Goal: Navigation & Orientation: Find specific page/section

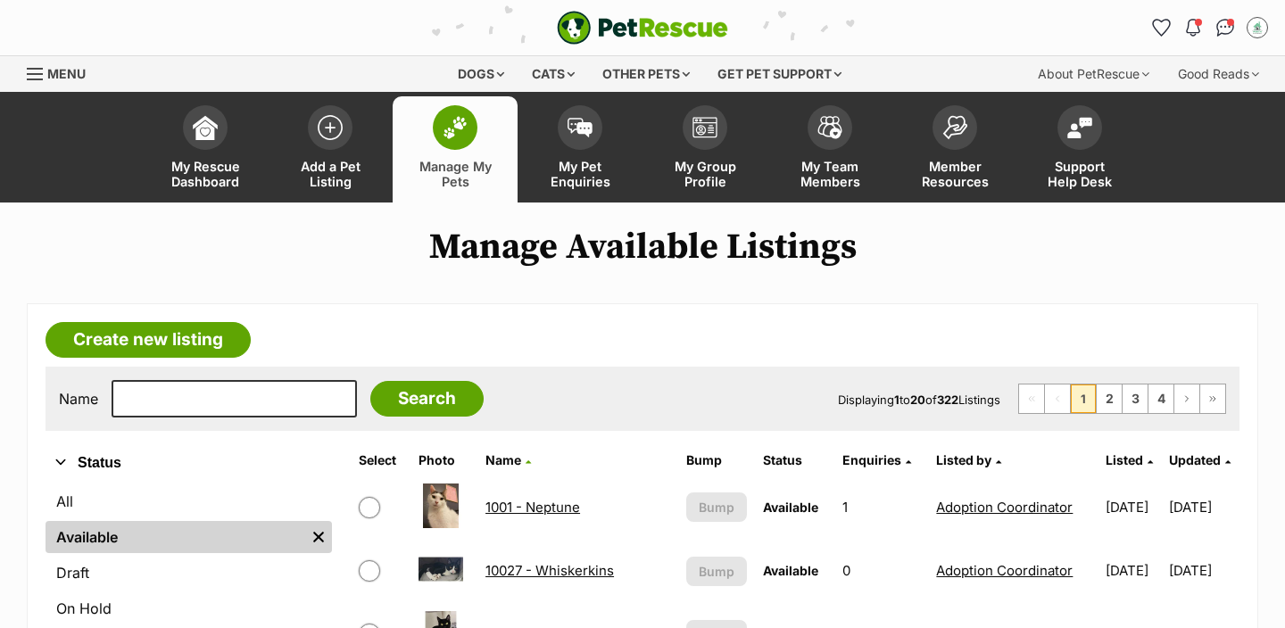
click at [445, 130] on img at bounding box center [454, 127] width 25 height 23
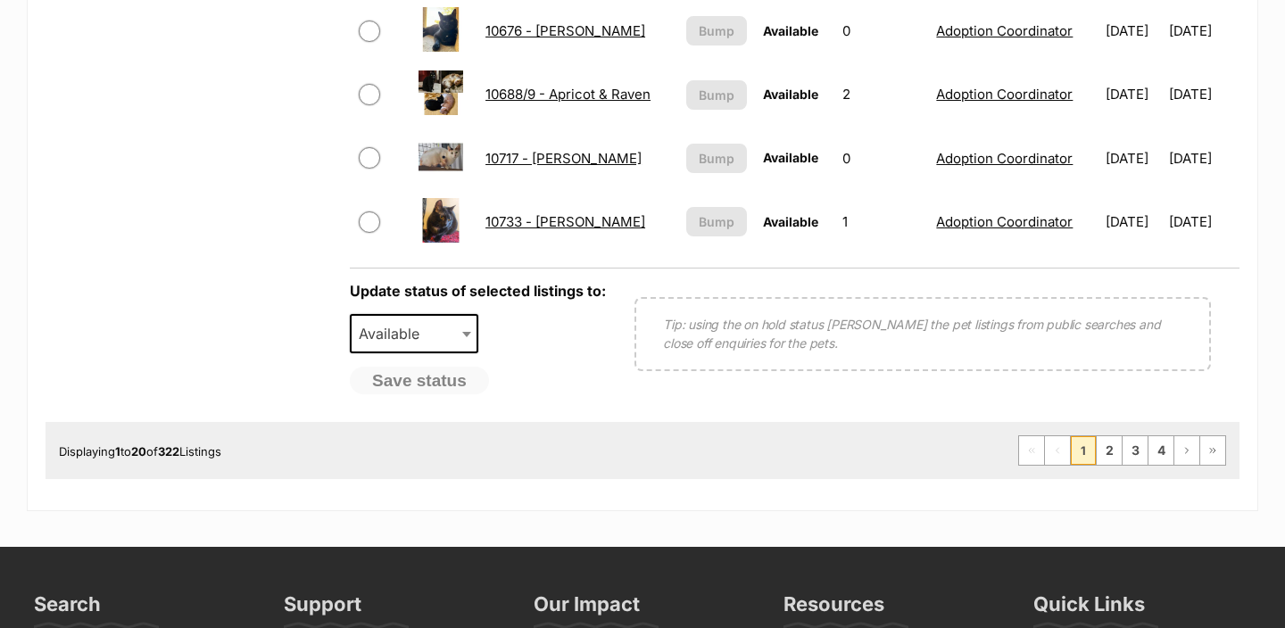
scroll to position [1513, 0]
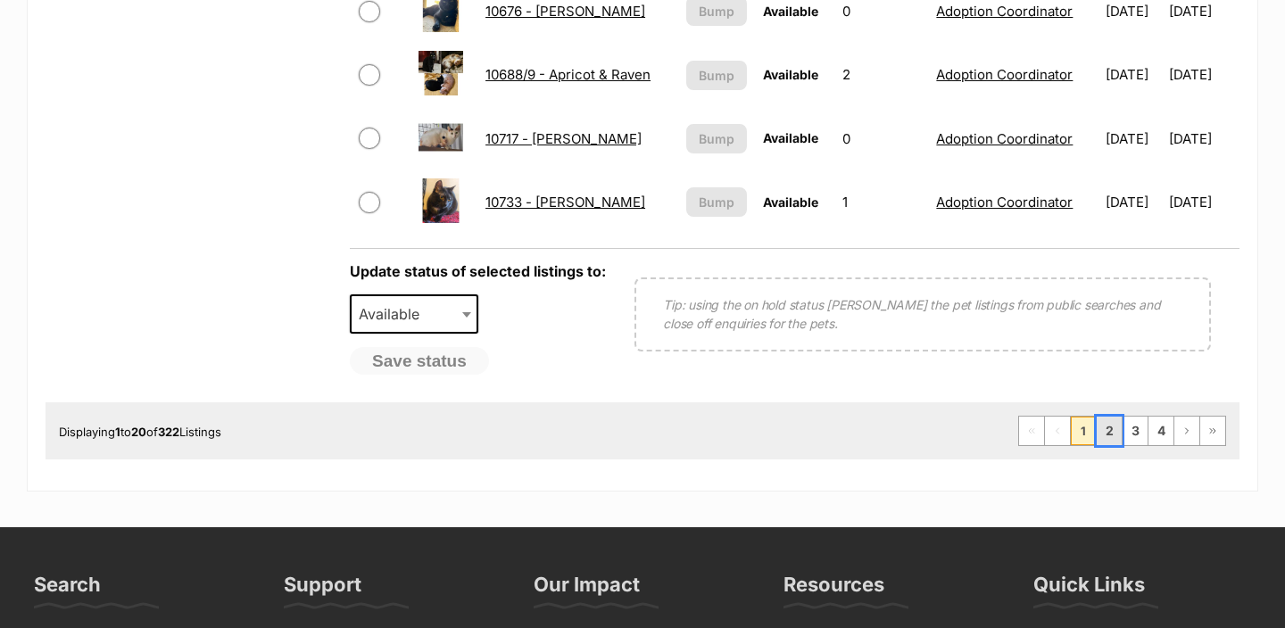
click at [1107, 426] on link "2" at bounding box center [1108, 431] width 25 height 29
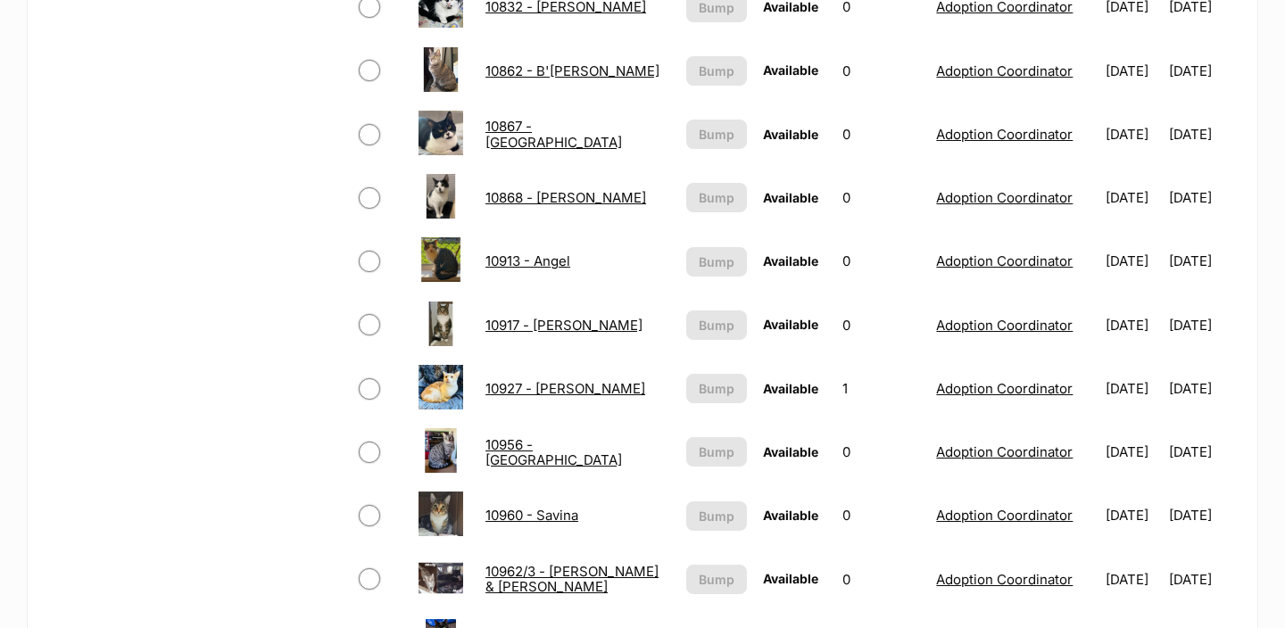
scroll to position [1430, 0]
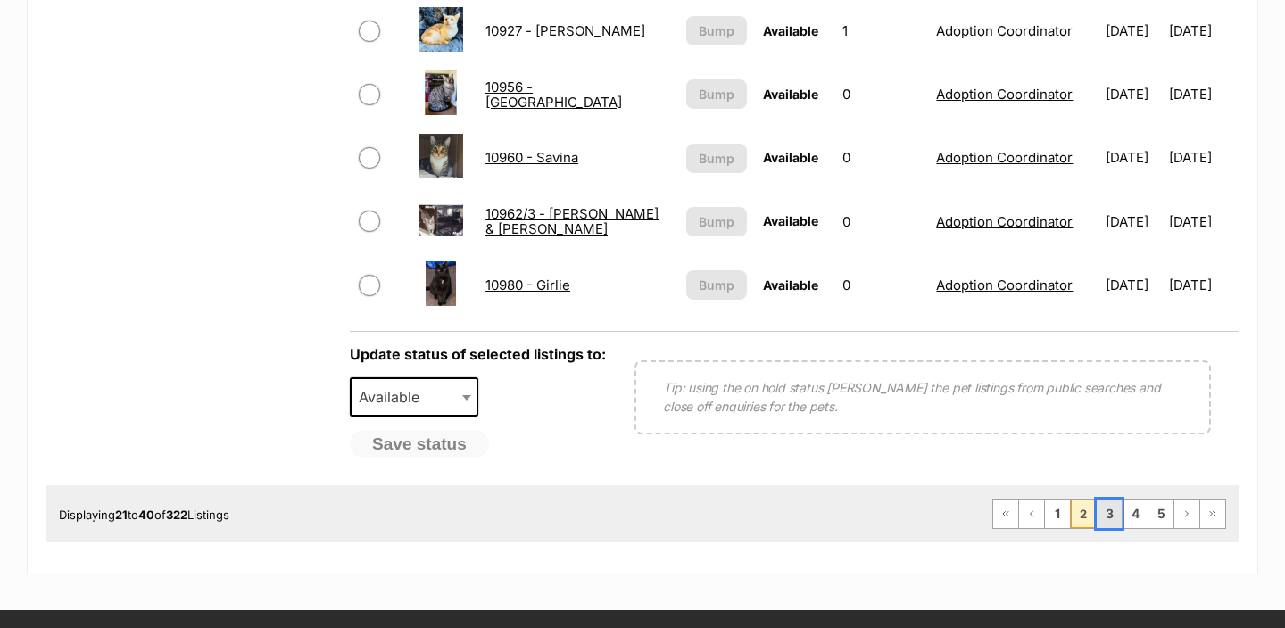
click at [1109, 527] on link "3" at bounding box center [1108, 514] width 25 height 29
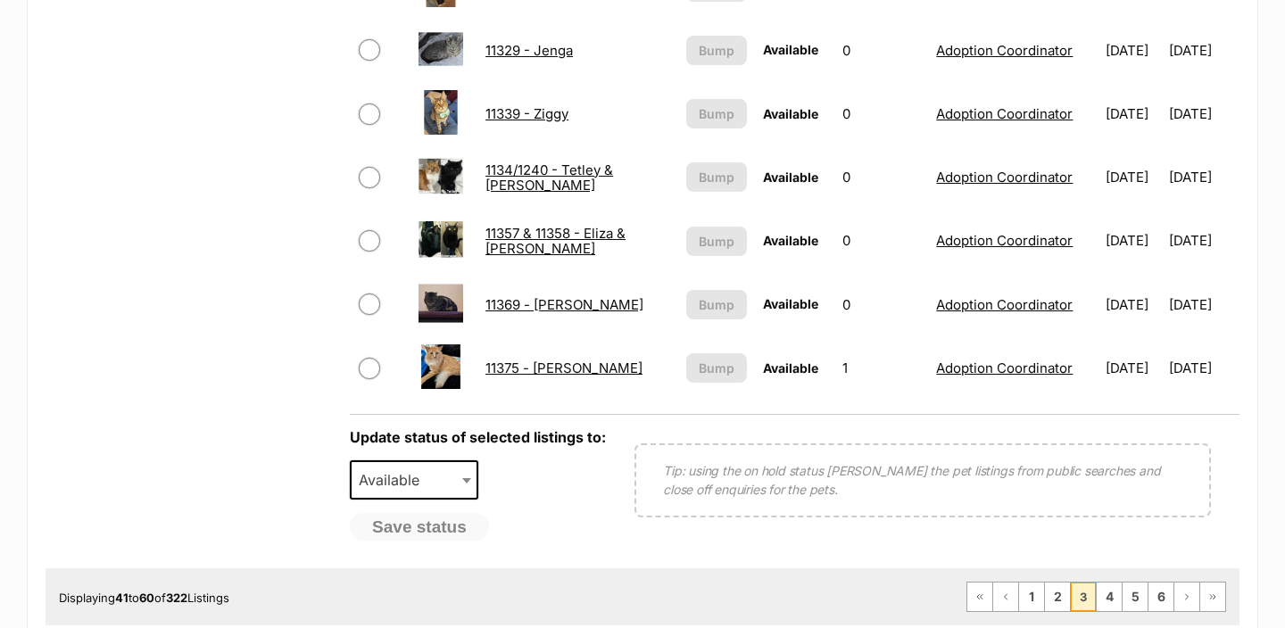
scroll to position [1444, 0]
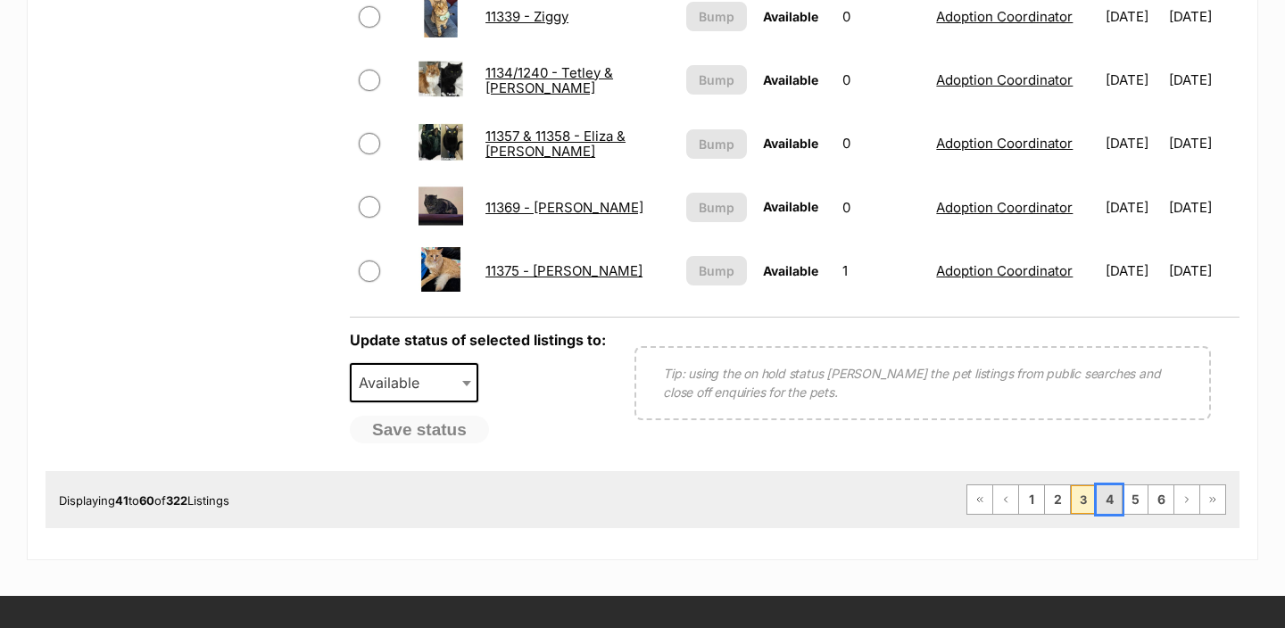
click at [1114, 499] on link "4" at bounding box center [1108, 499] width 25 height 29
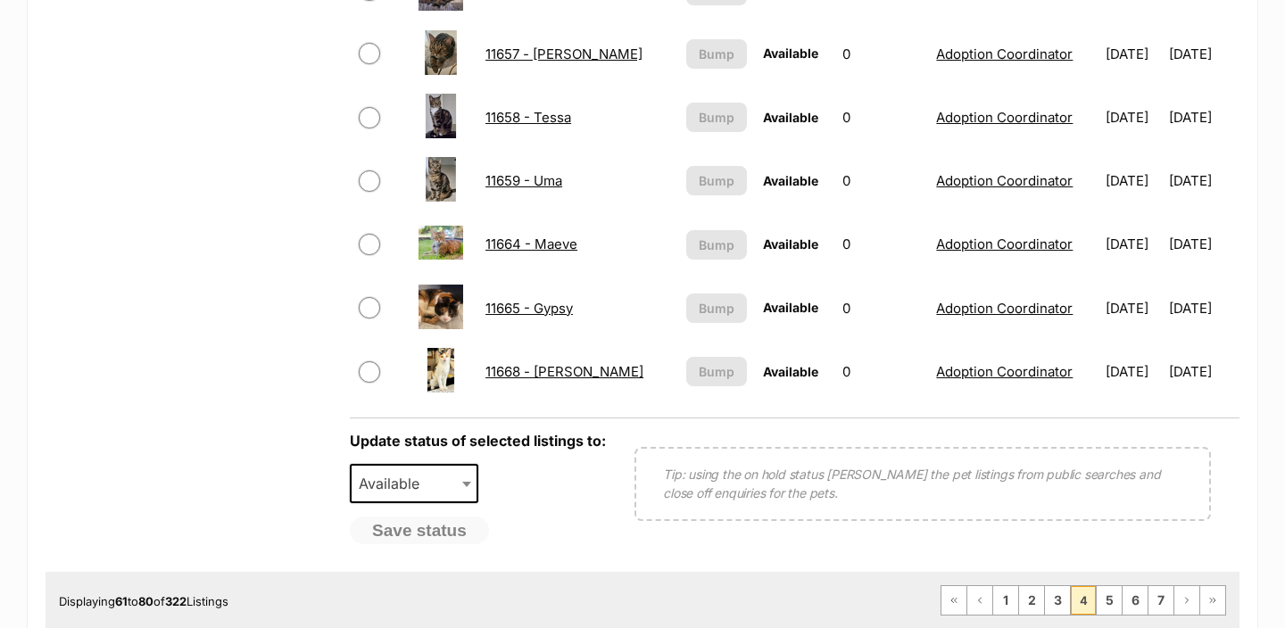
scroll to position [1378, 0]
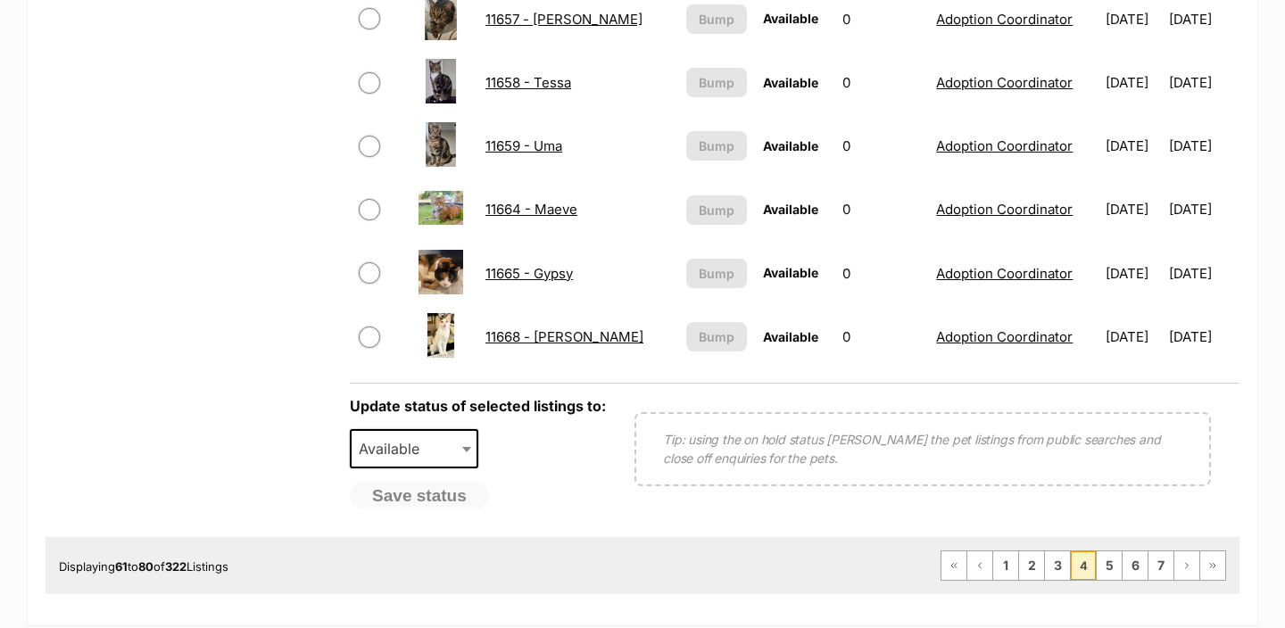
click at [1112, 550] on ul "First Page Previous Page 1 2 3 4 5 6 7 Next Page Last Page" at bounding box center [1082, 565] width 285 height 30
click at [1109, 566] on link "5" at bounding box center [1108, 565] width 25 height 29
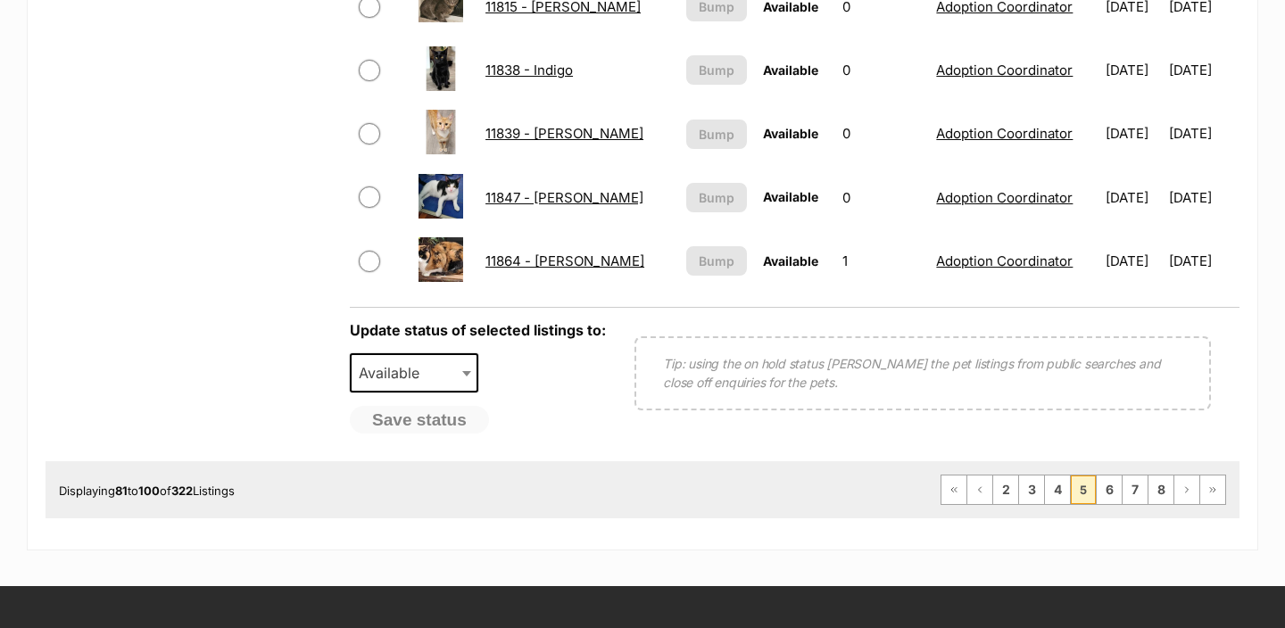
scroll to position [1515, 0]
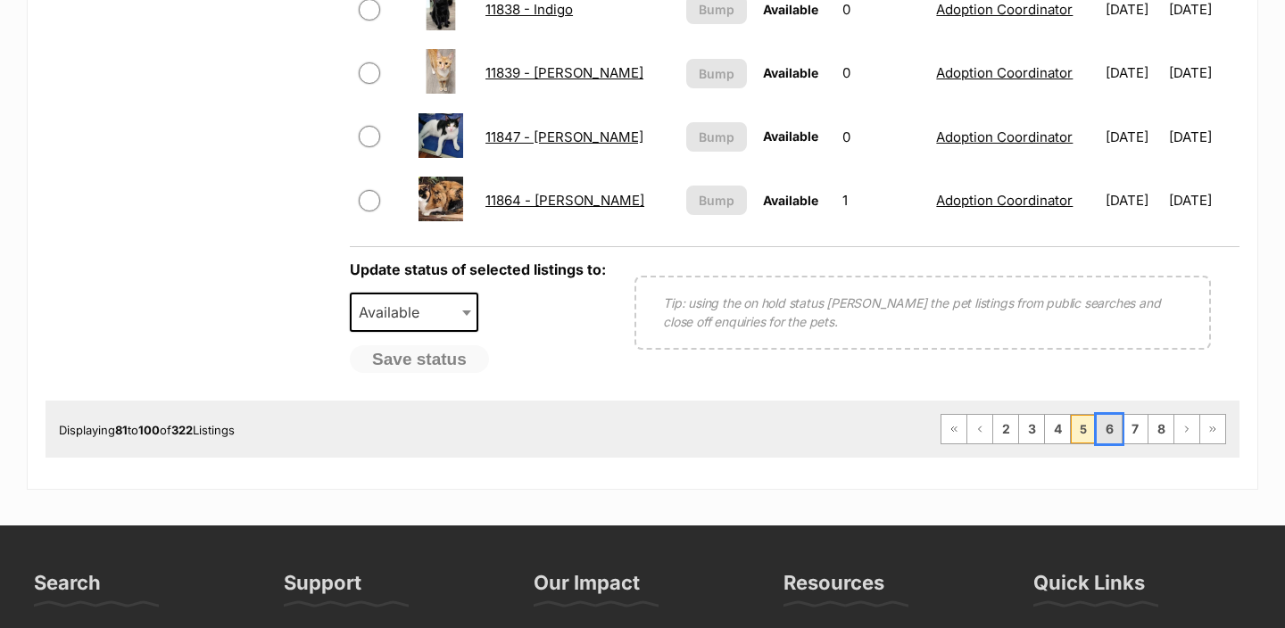
click at [1106, 432] on link "6" at bounding box center [1108, 429] width 25 height 29
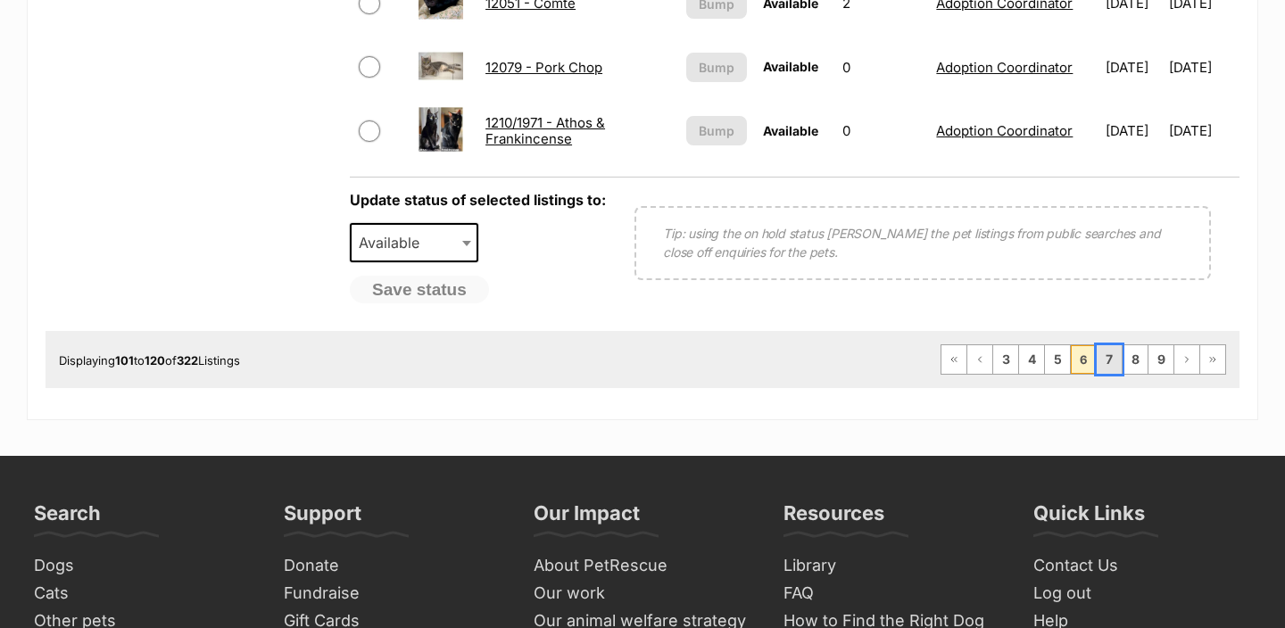
click at [1108, 368] on link "7" at bounding box center [1108, 359] width 25 height 29
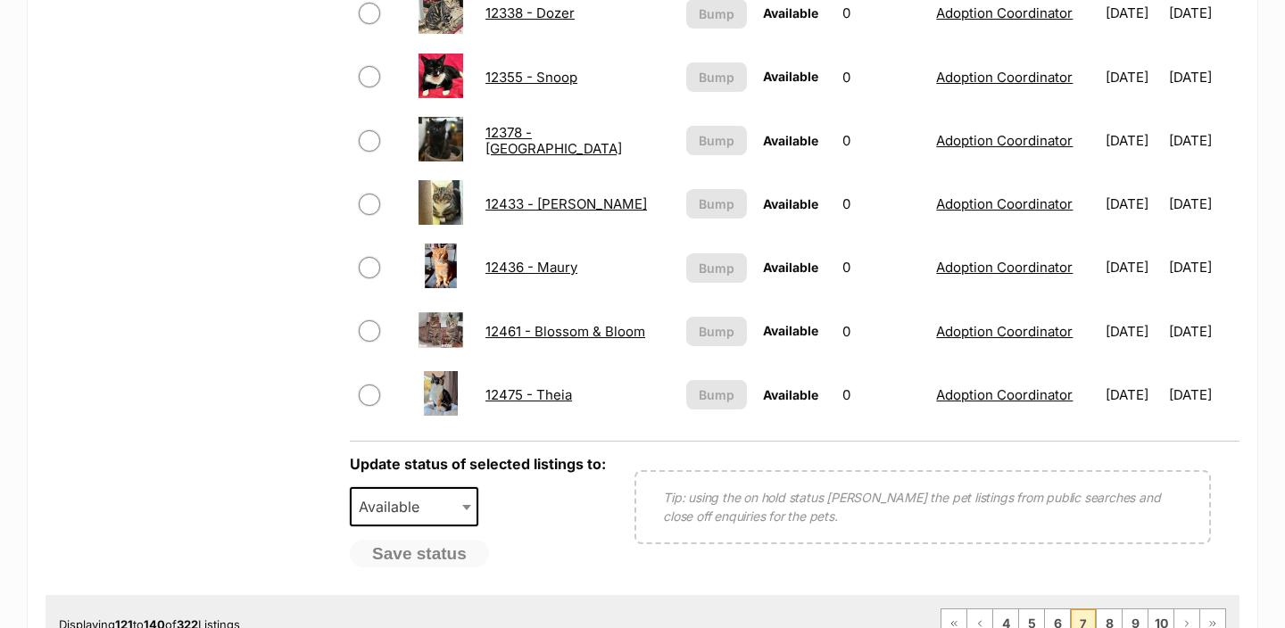
scroll to position [1466, 0]
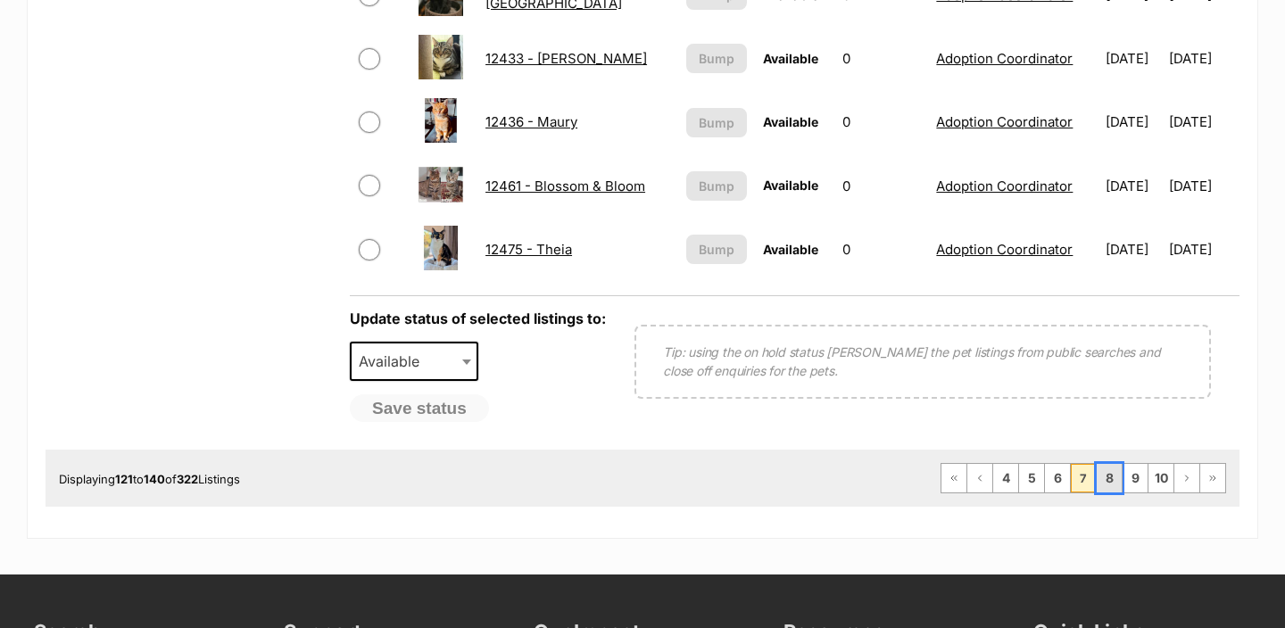
click at [1111, 476] on link "8" at bounding box center [1108, 478] width 25 height 29
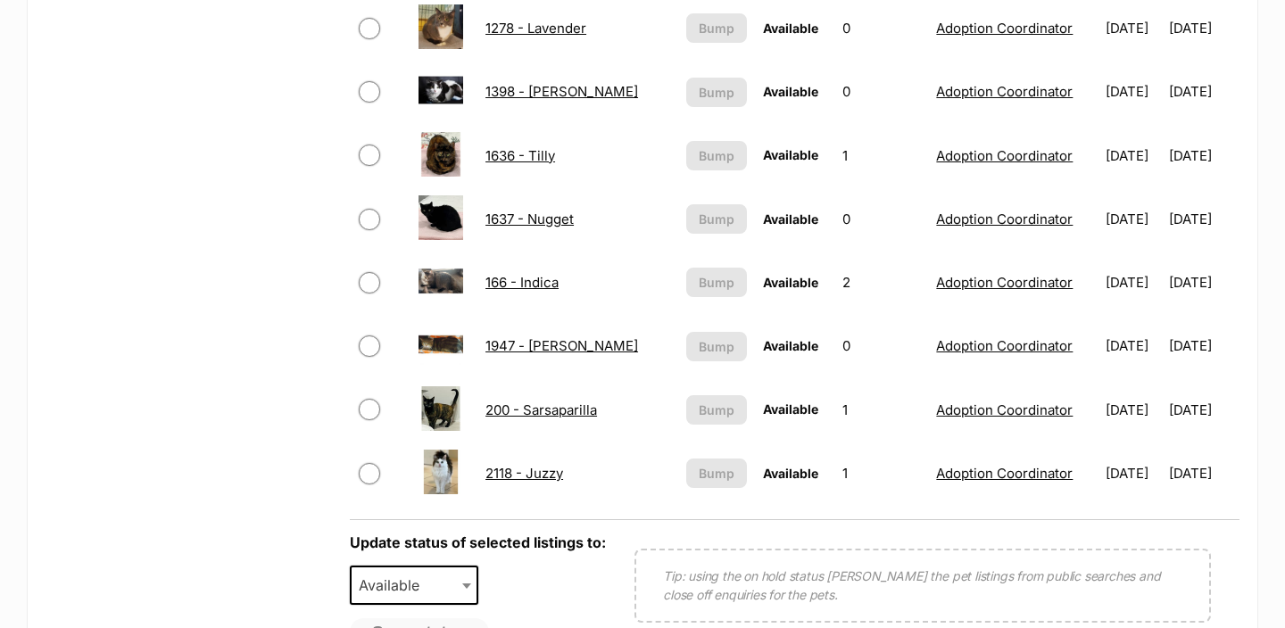
scroll to position [1384, 0]
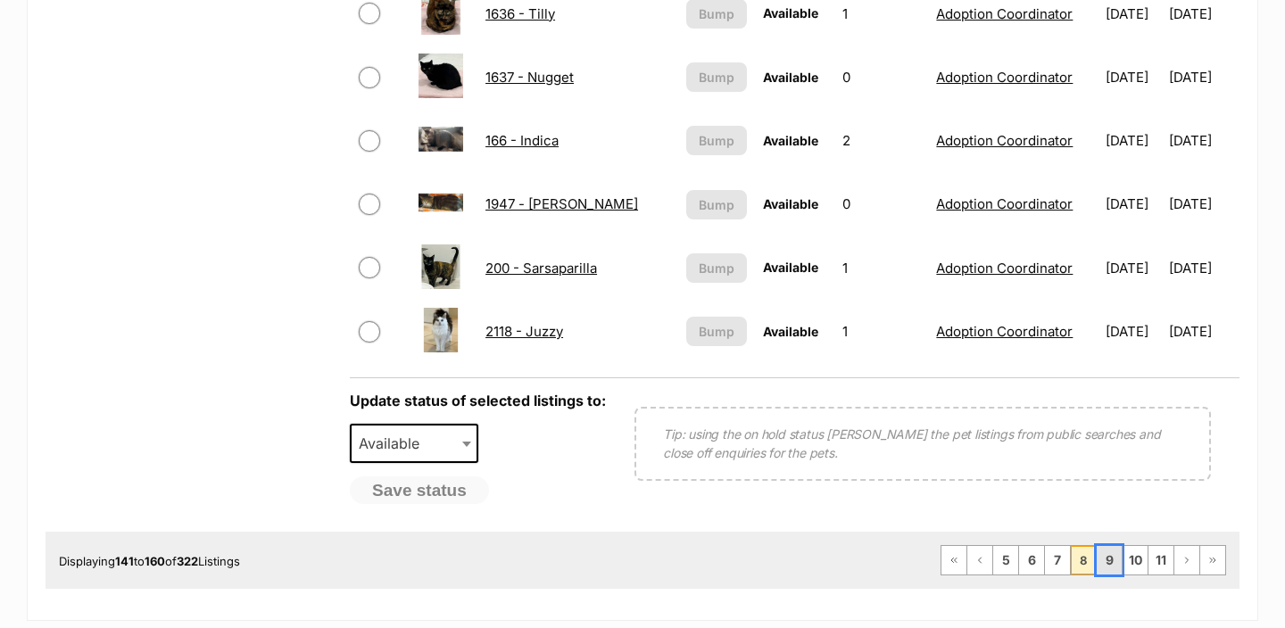
click at [1107, 553] on link "9" at bounding box center [1108, 560] width 25 height 29
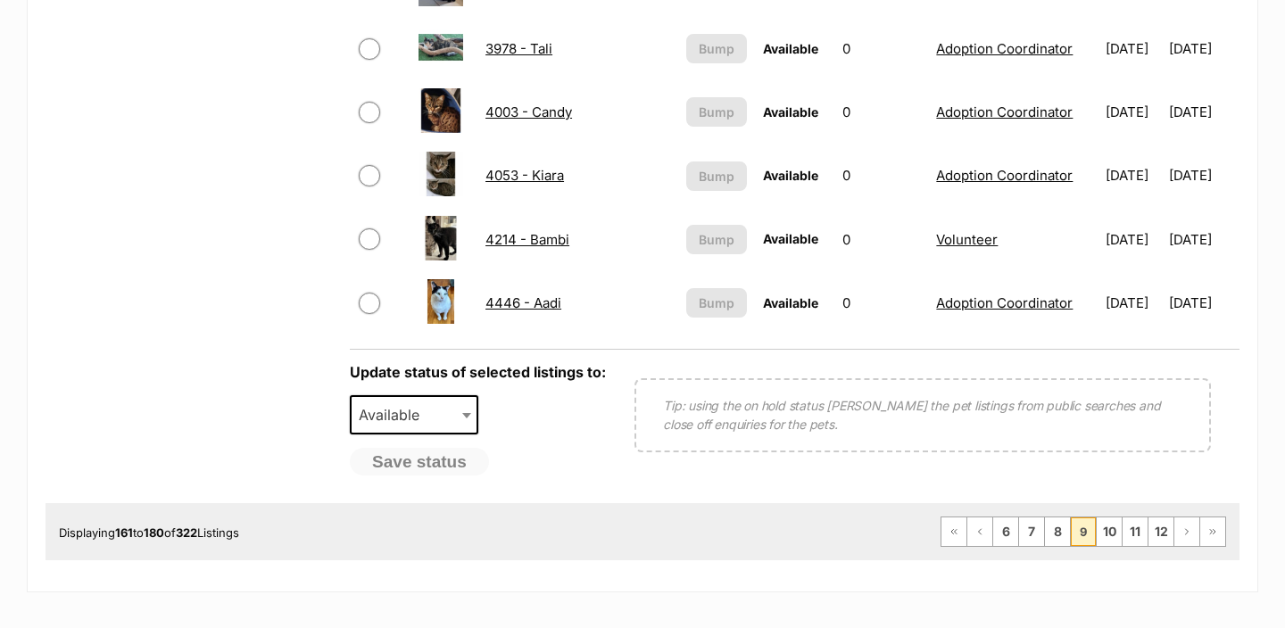
scroll to position [1413, 0]
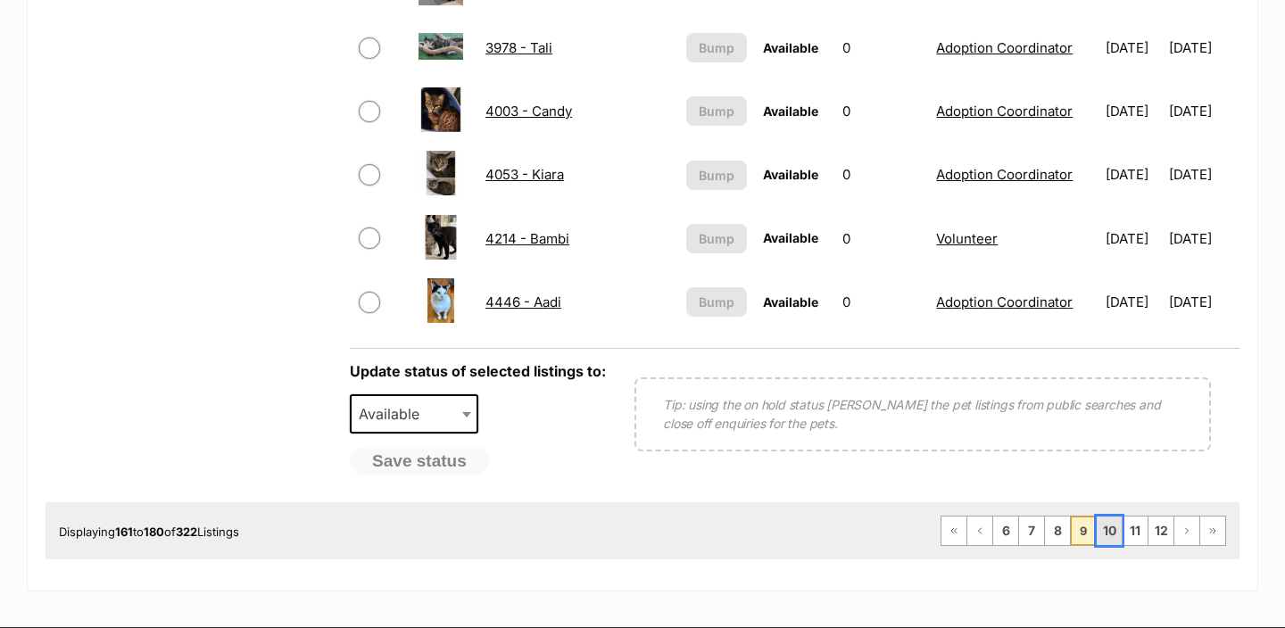
click at [1105, 517] on link "10" at bounding box center [1108, 531] width 25 height 29
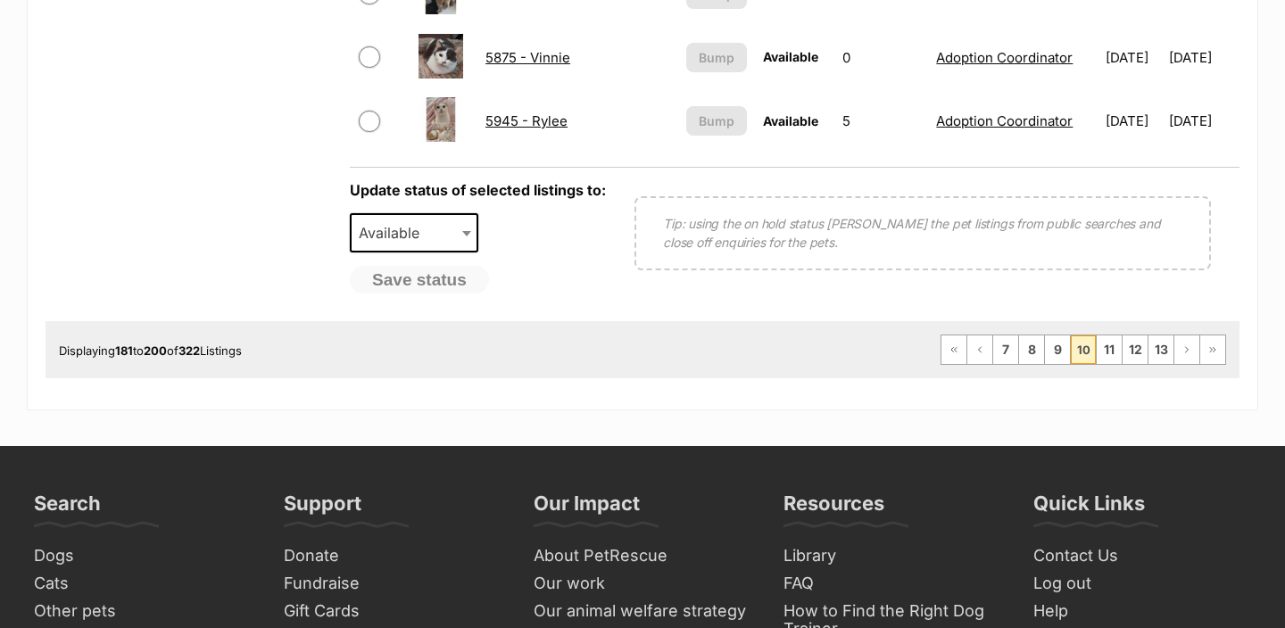
scroll to position [1597, 0]
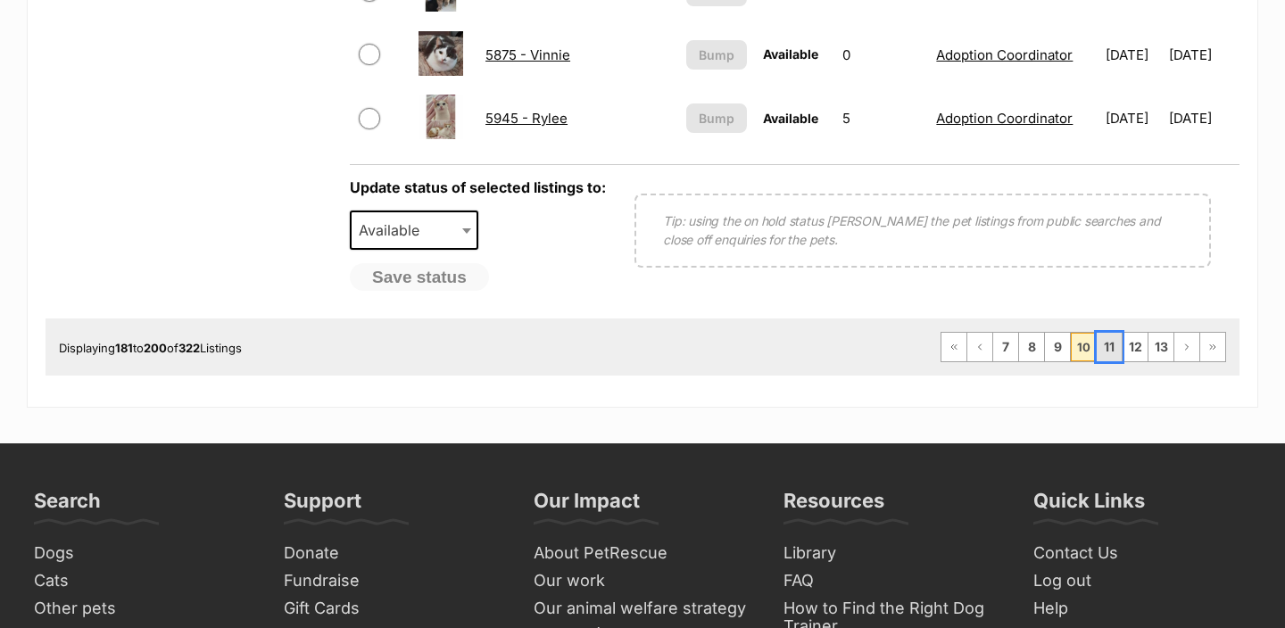
click at [1103, 339] on link "11" at bounding box center [1108, 347] width 25 height 29
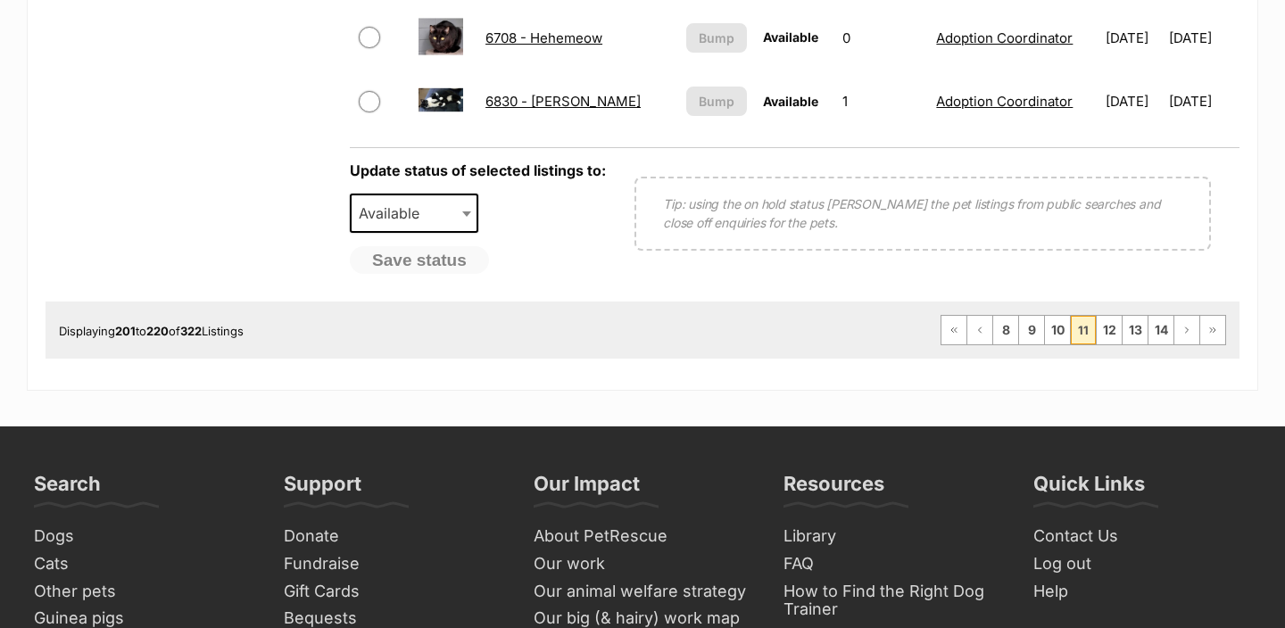
scroll to position [1634, 0]
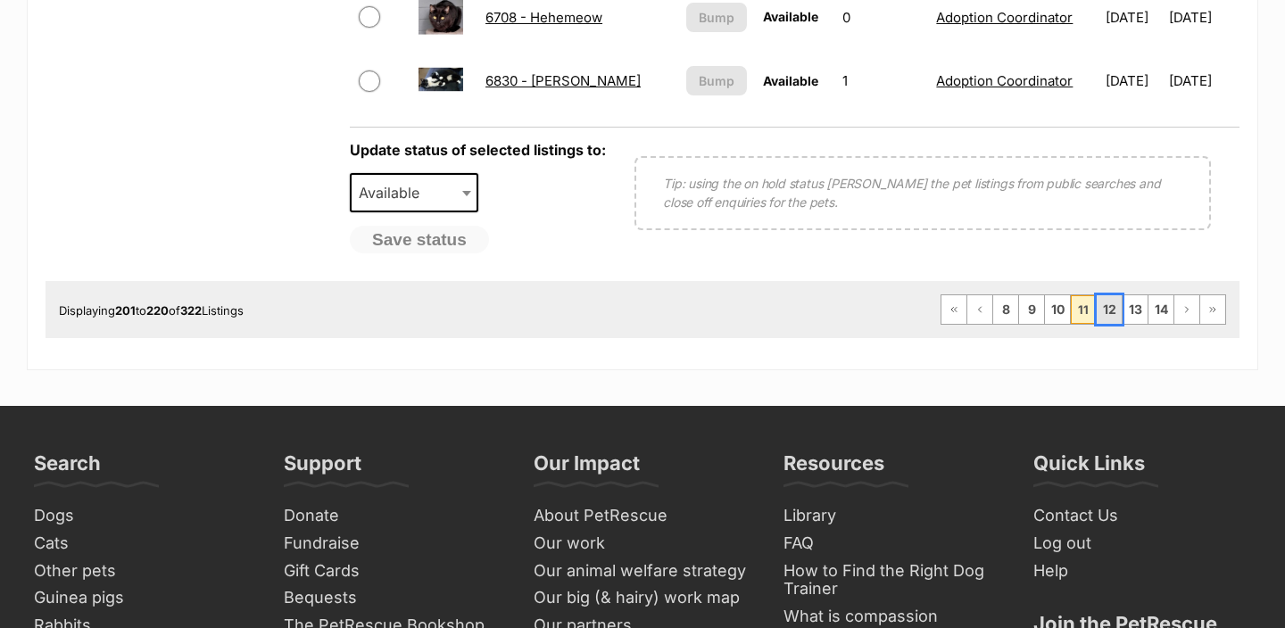
click at [1105, 319] on link "12" at bounding box center [1108, 309] width 25 height 29
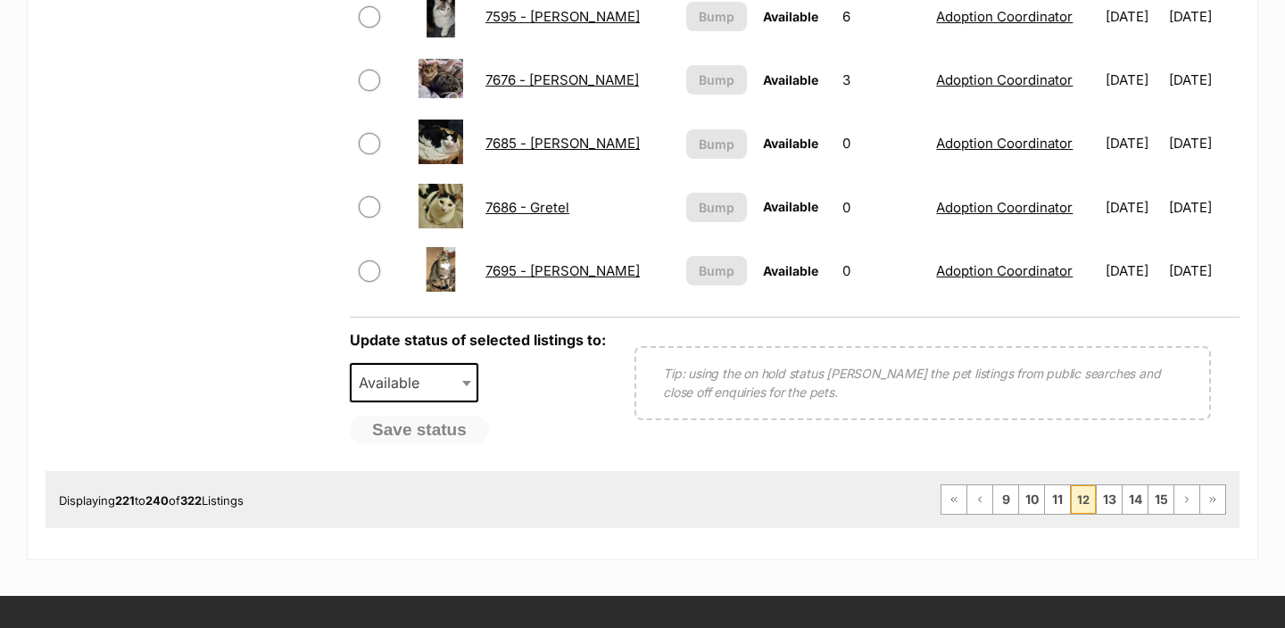
scroll to position [1450, 0]
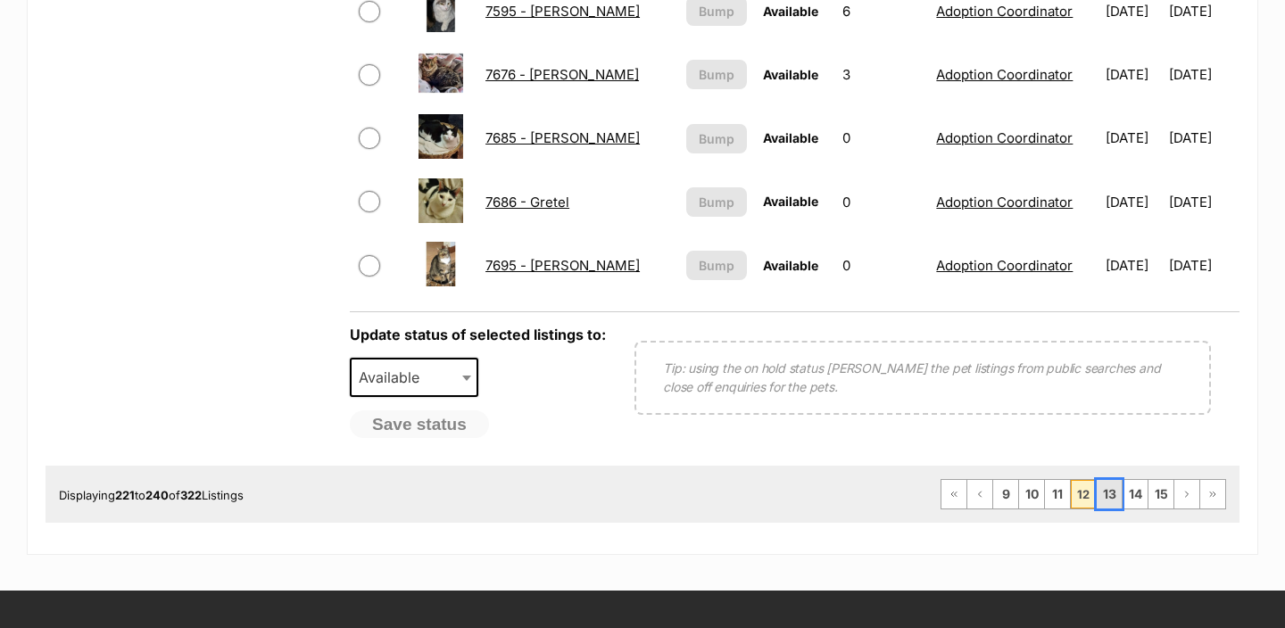
click at [1119, 493] on link "13" at bounding box center [1108, 494] width 25 height 29
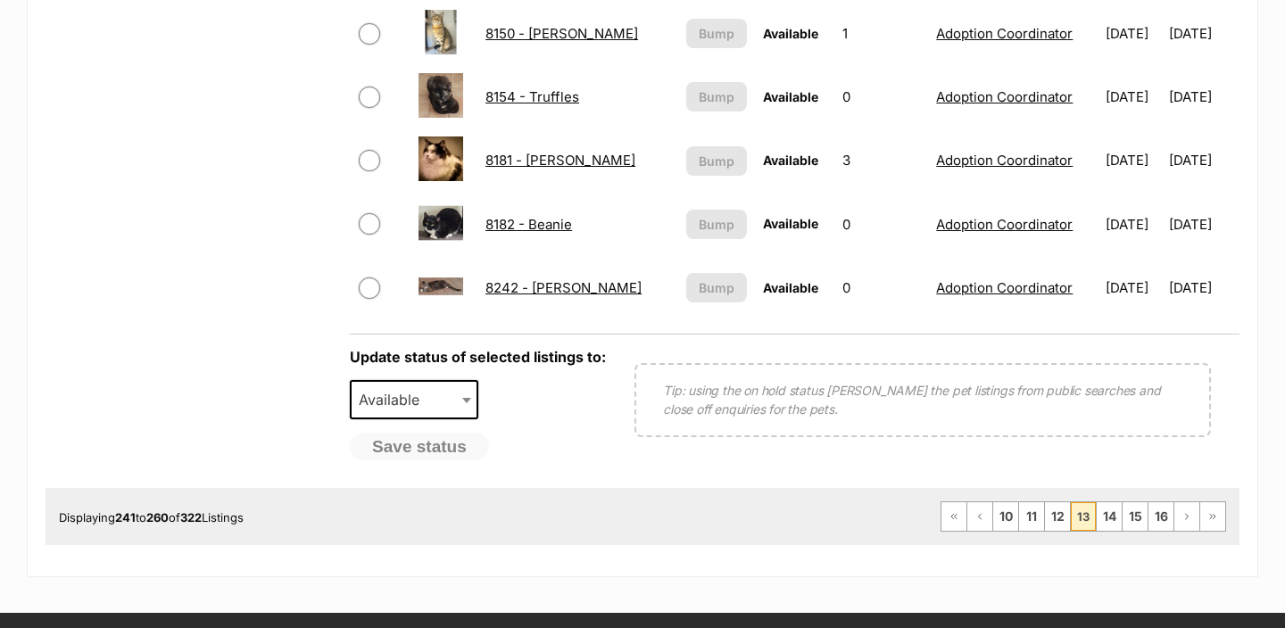
scroll to position [1434, 0]
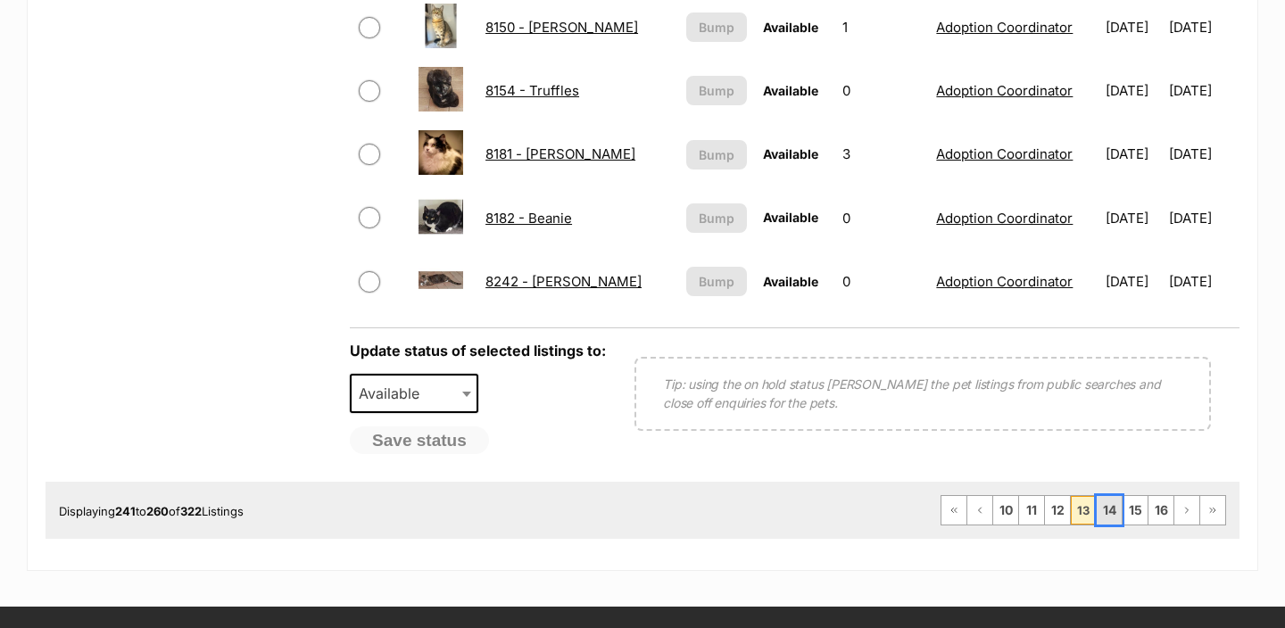
click at [1109, 506] on link "14" at bounding box center [1108, 510] width 25 height 29
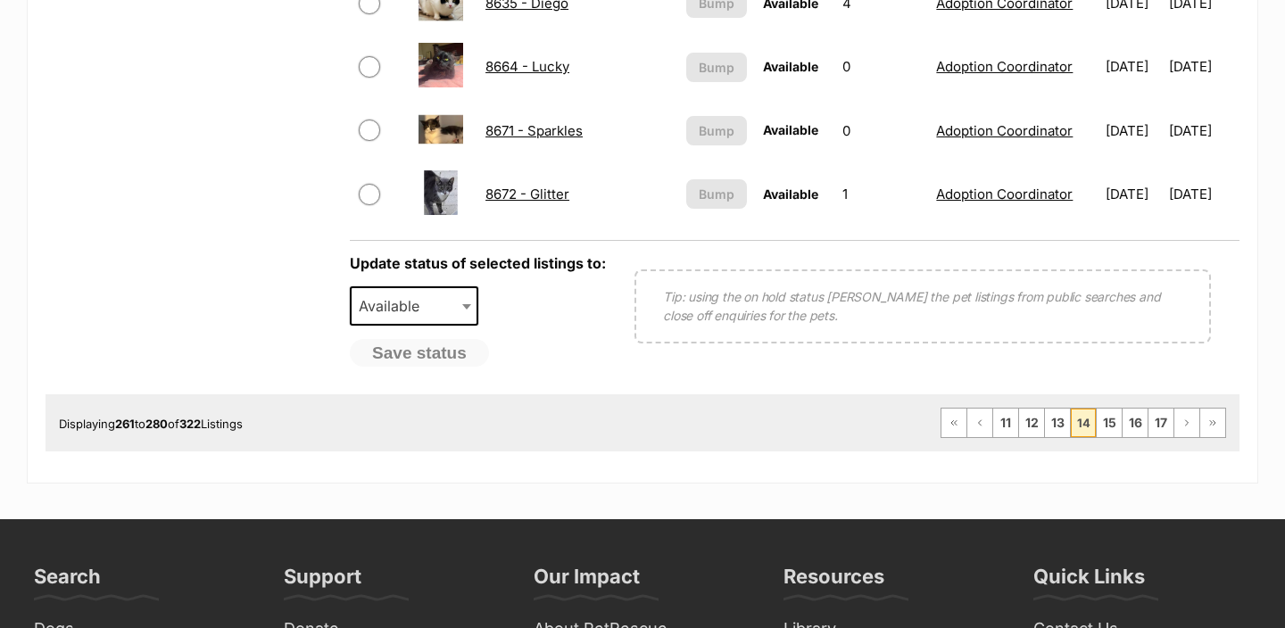
scroll to position [1521, 0]
click at [1106, 425] on link "15" at bounding box center [1108, 423] width 25 height 29
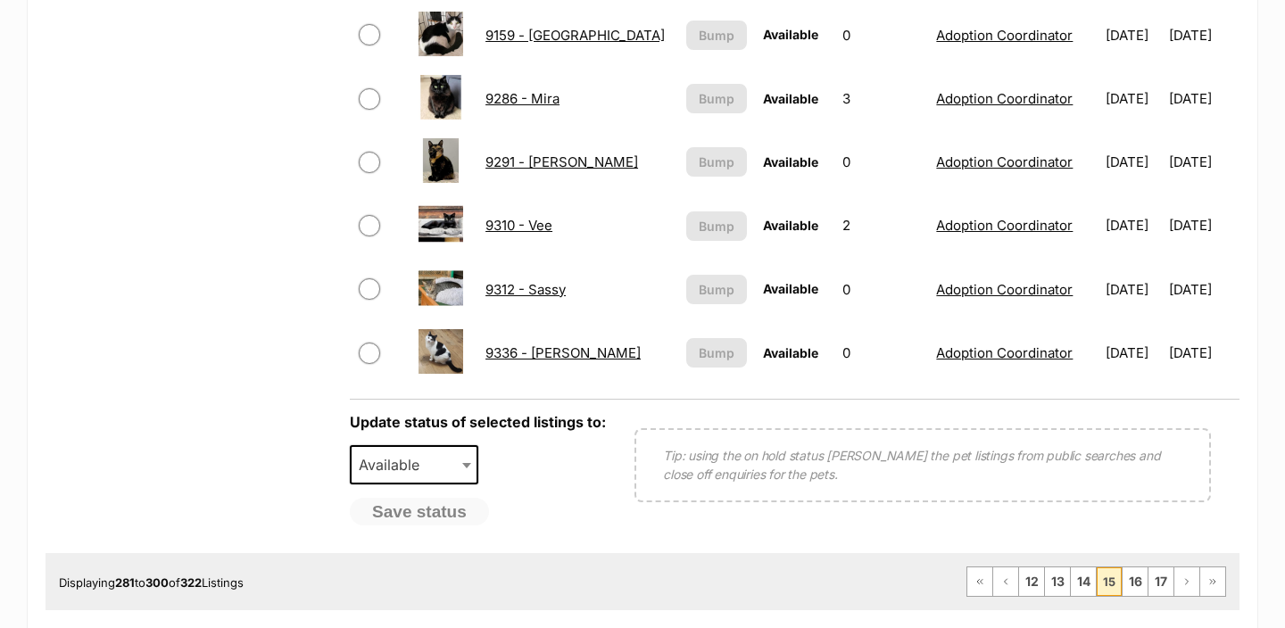
scroll to position [1384, 0]
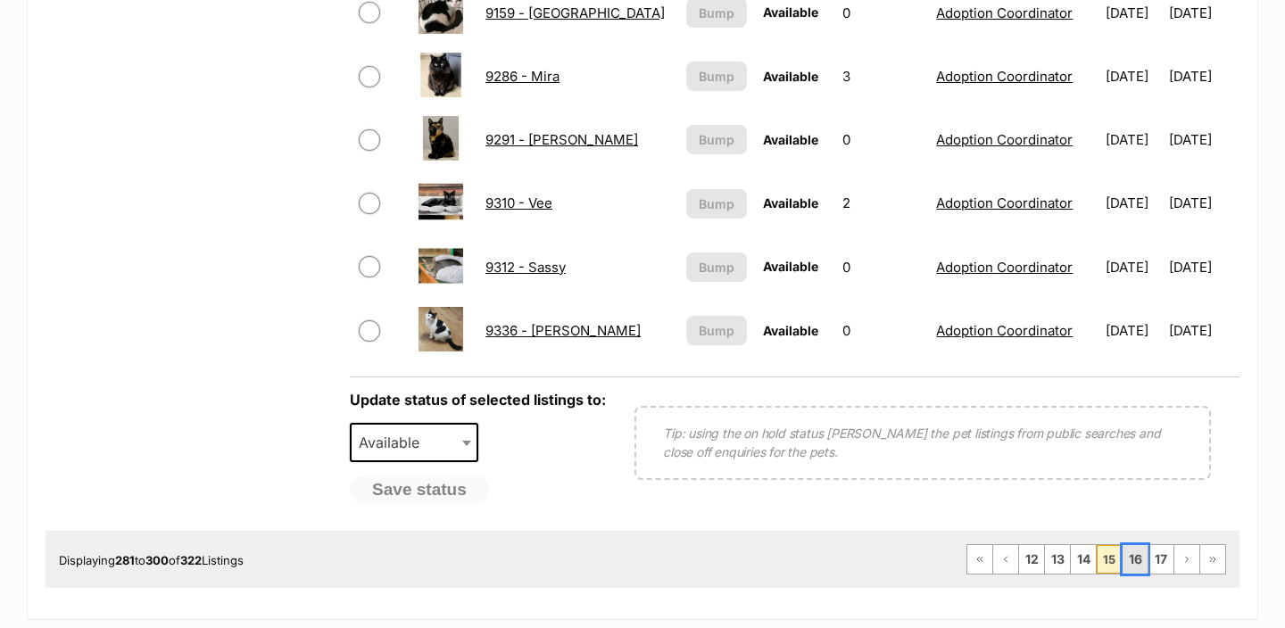
click at [1140, 555] on link "16" at bounding box center [1134, 559] width 25 height 29
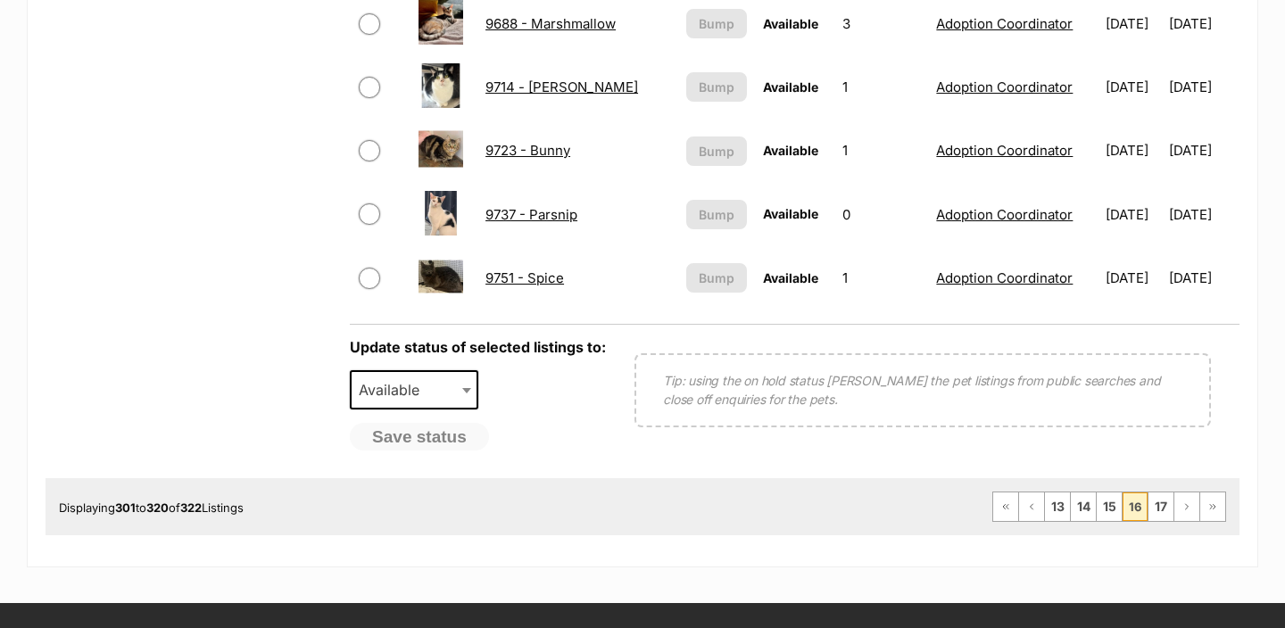
scroll to position [1443, 0]
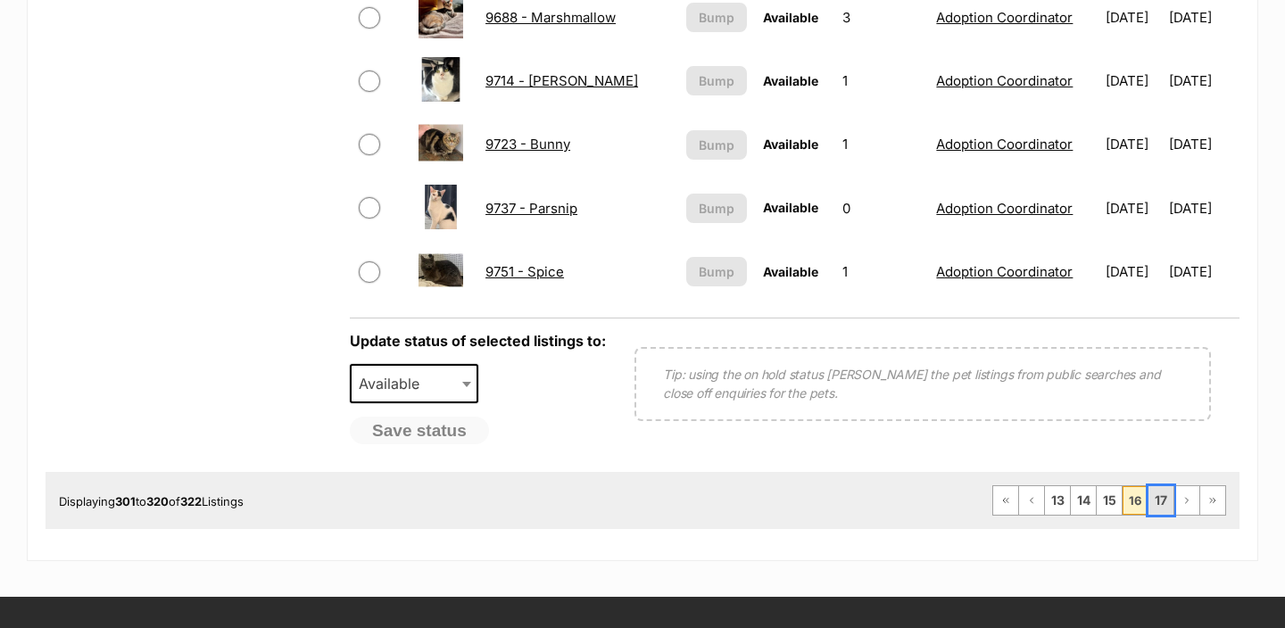
click at [1164, 509] on link "17" at bounding box center [1160, 500] width 25 height 29
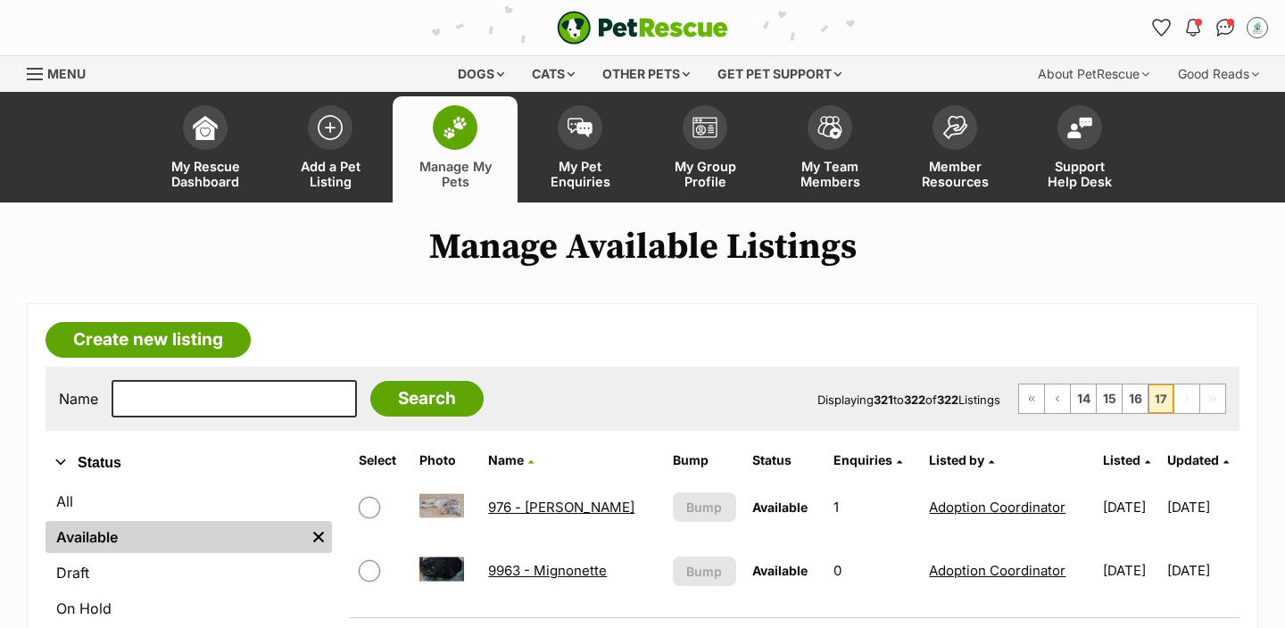
click at [472, 159] on span "Manage My Pets" at bounding box center [455, 174] width 80 height 30
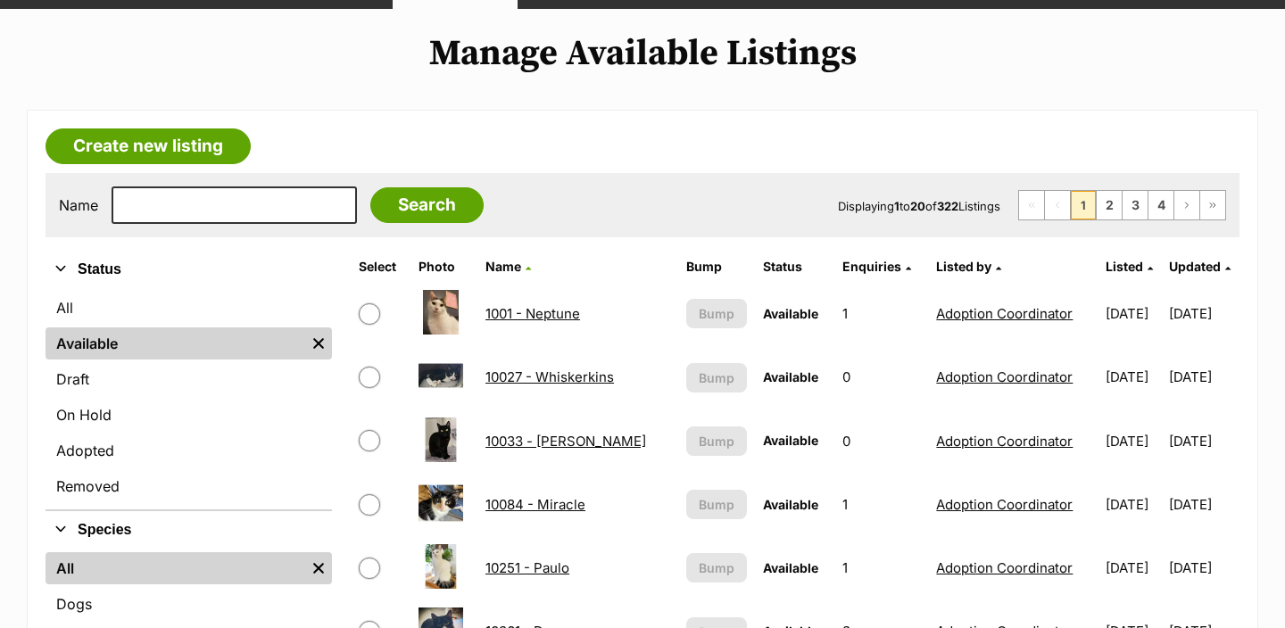
scroll to position [200, 0]
